Goal: Information Seeking & Learning: Learn about a topic

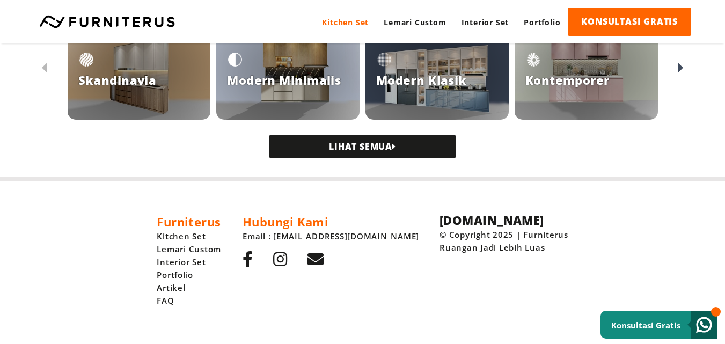
scroll to position [1102, 0]
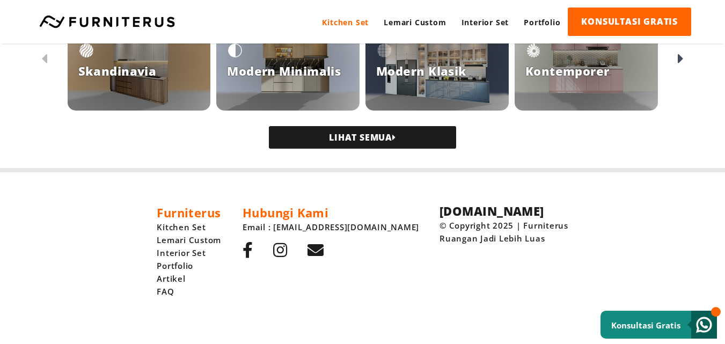
click at [413, 141] on link "LIHAT SEMUA" at bounding box center [362, 137] width 187 height 23
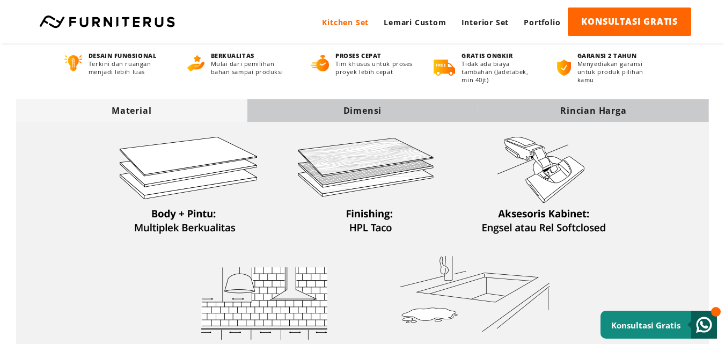
scroll to position [341, 0]
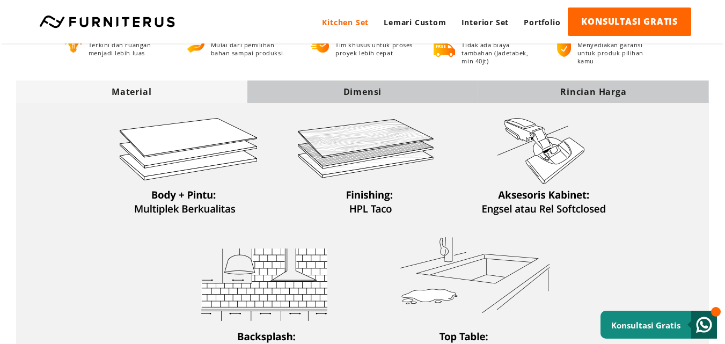
click at [385, 93] on div "Dimensi" at bounding box center [362, 92] width 231 height 12
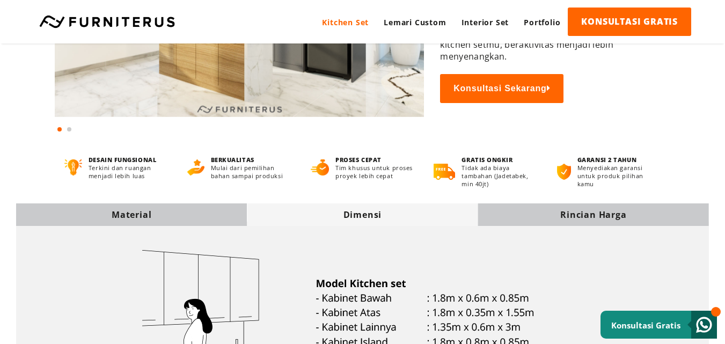
scroll to position [161, 0]
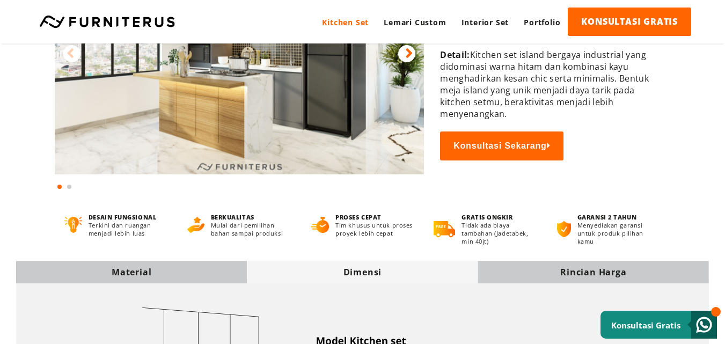
click at [209, 272] on div "Material" at bounding box center [131, 272] width 231 height 12
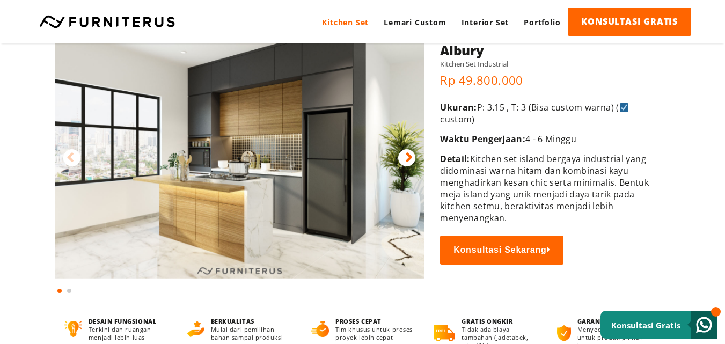
scroll to position [0, 0]
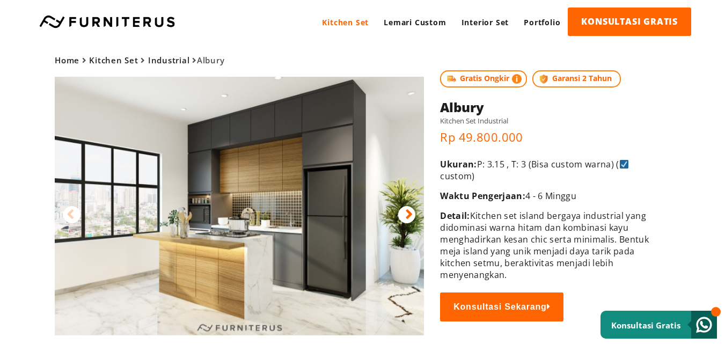
click at [400, 214] on div at bounding box center [406, 214] width 17 height 17
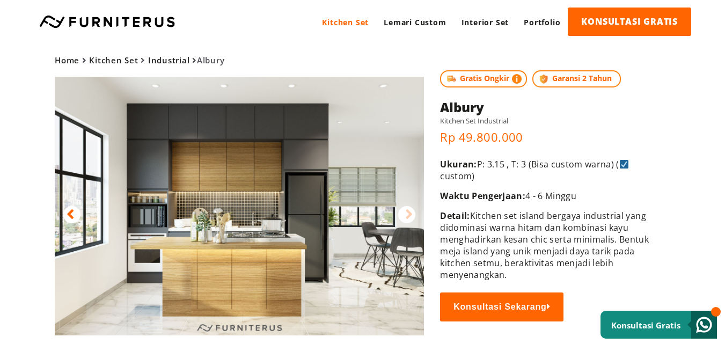
click at [402, 214] on div at bounding box center [406, 214] width 17 height 17
click at [405, 219] on icon at bounding box center [409, 215] width 8 height 16
click at [77, 216] on div at bounding box center [71, 214] width 17 height 17
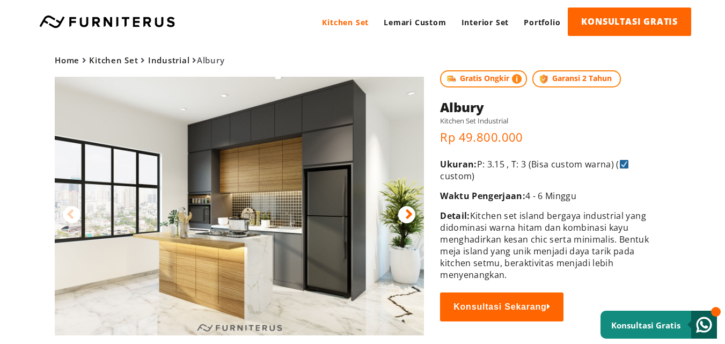
click at [411, 215] on icon at bounding box center [409, 215] width 8 height 16
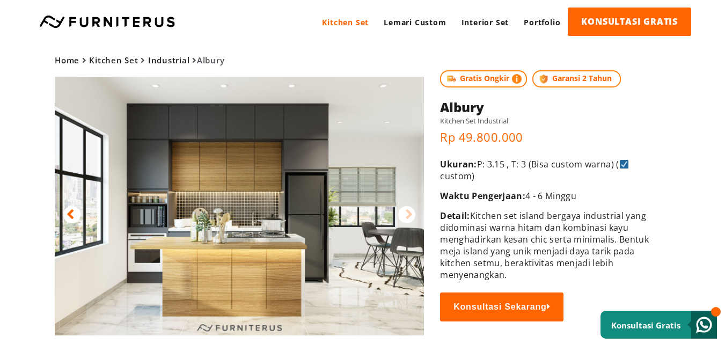
click at [67, 219] on icon at bounding box center [71, 215] width 8 height 16
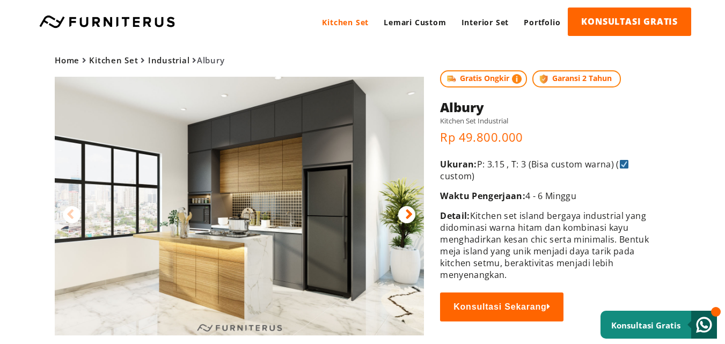
click at [408, 214] on icon at bounding box center [409, 215] width 8 height 16
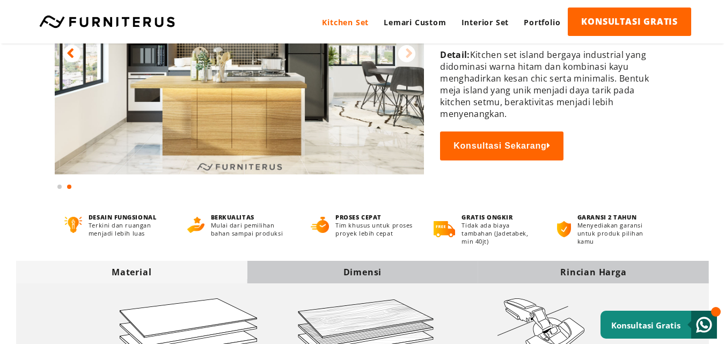
click at [362, 271] on div "Dimensi" at bounding box center [362, 272] width 231 height 12
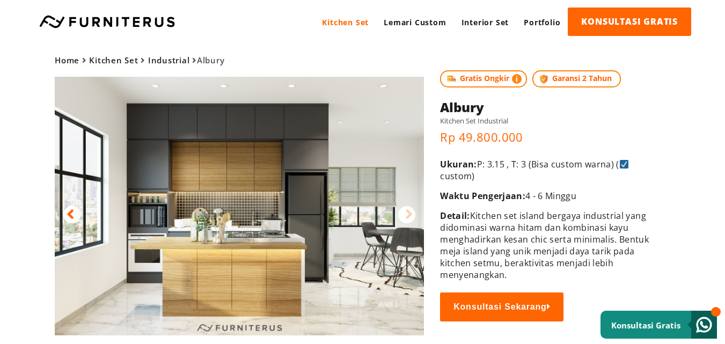
click at [403, 217] on div at bounding box center [406, 214] width 17 height 17
click at [67, 213] on icon at bounding box center [71, 215] width 8 height 16
